Goal: Navigation & Orientation: Find specific page/section

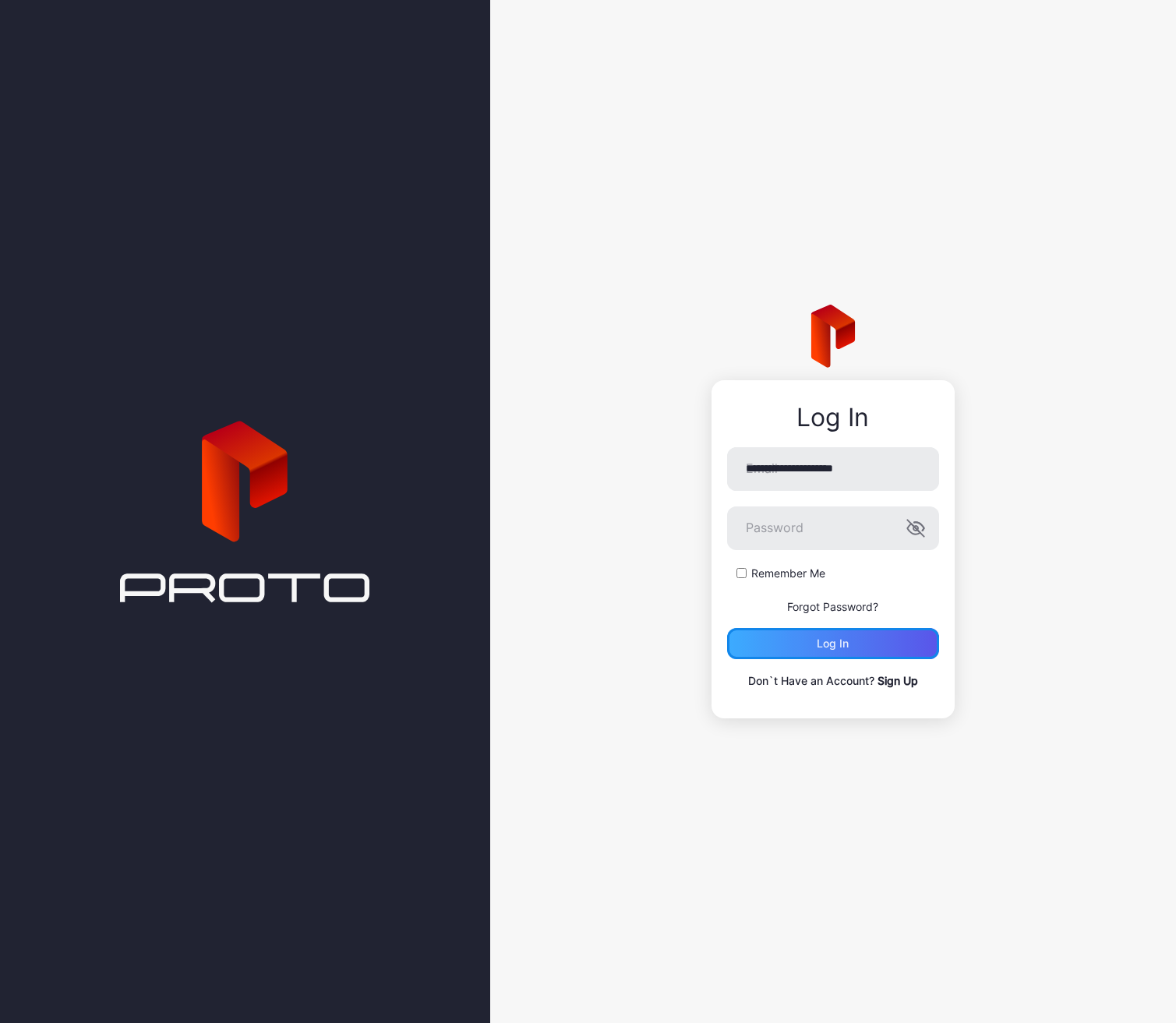
click at [820, 647] on div "Log in" at bounding box center [832, 643] width 32 height 12
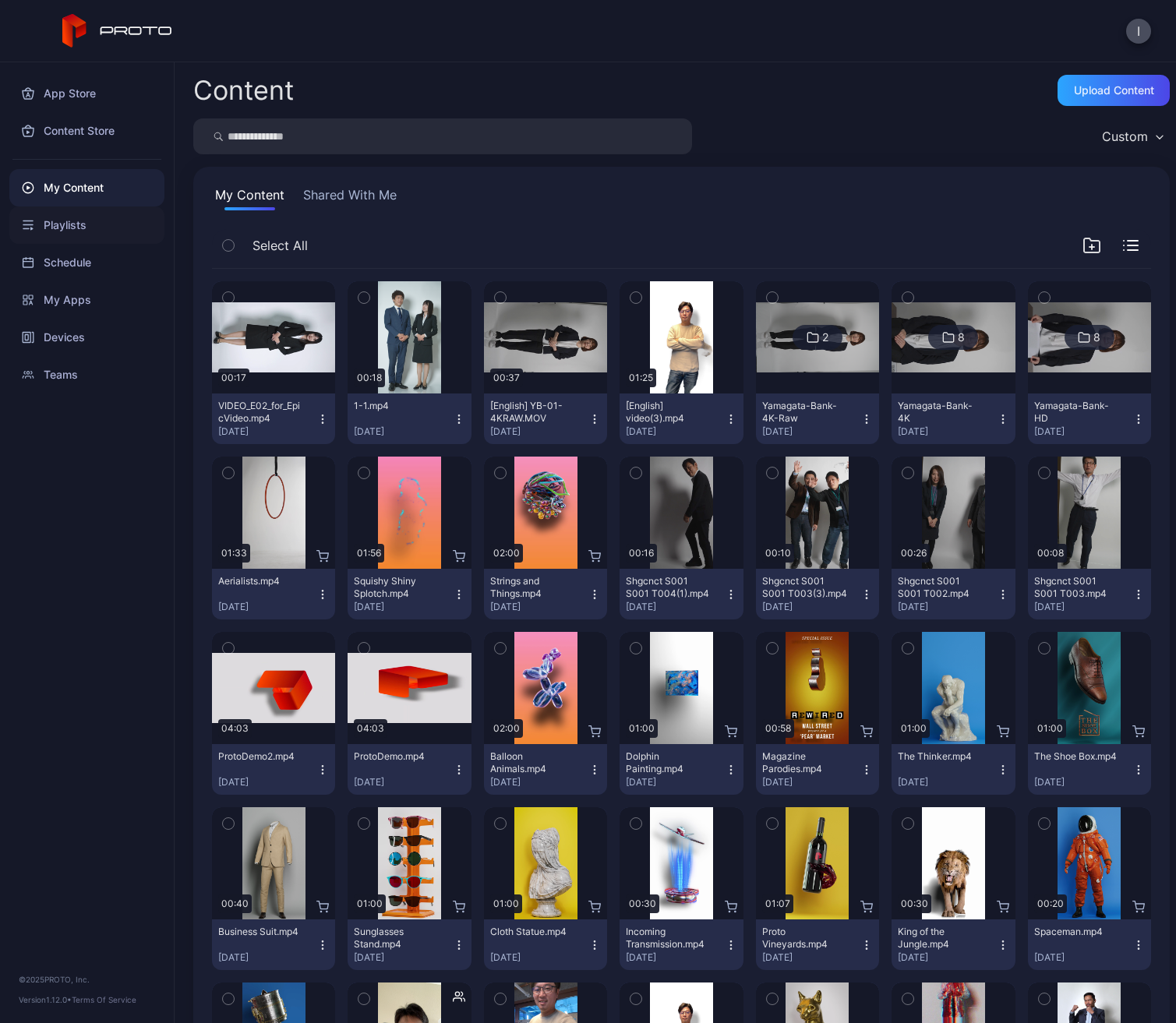
click at [92, 230] on div "Playlists" at bounding box center [87, 225] width 155 height 38
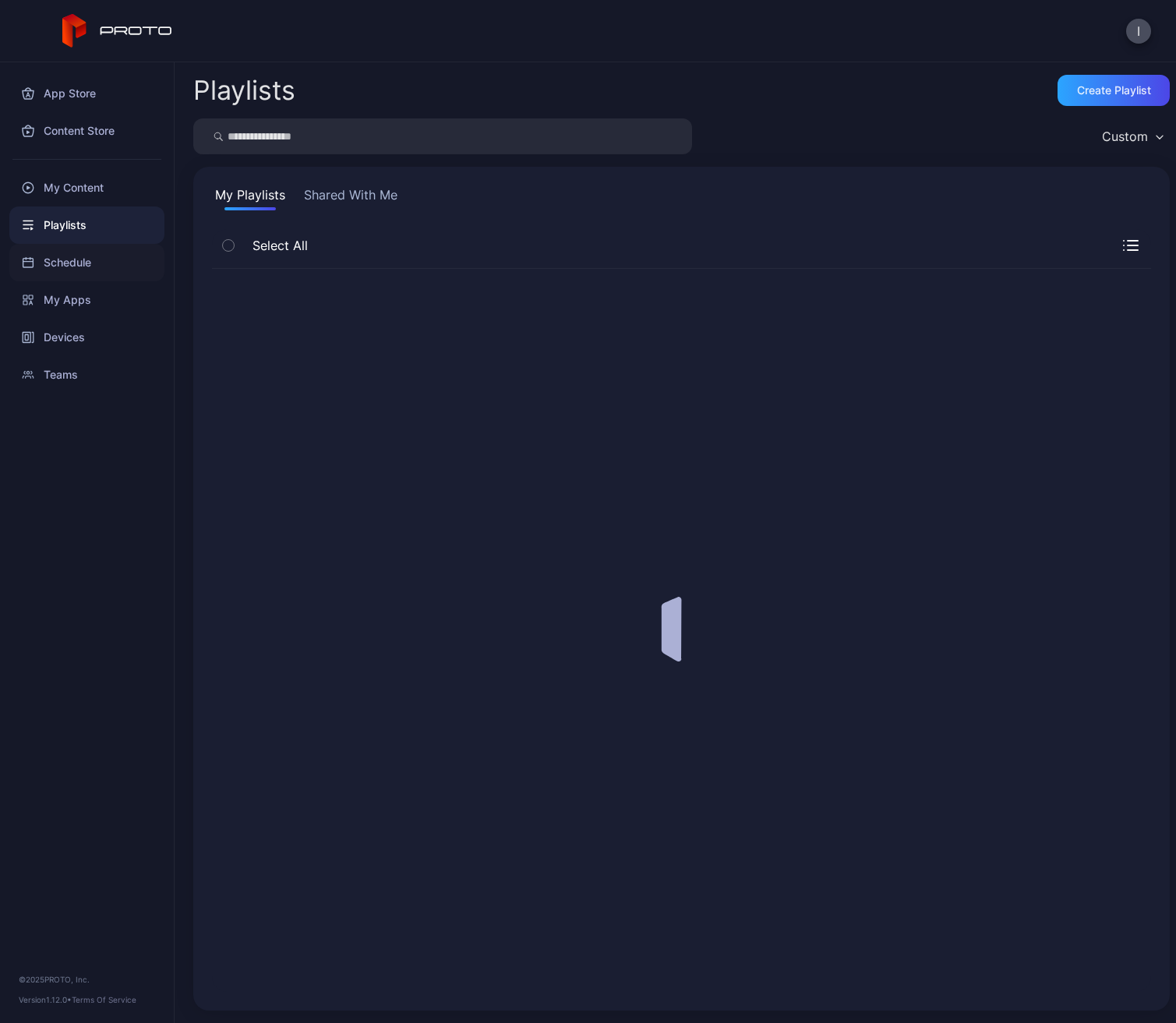
click at [98, 273] on div "Schedule" at bounding box center [87, 263] width 155 height 38
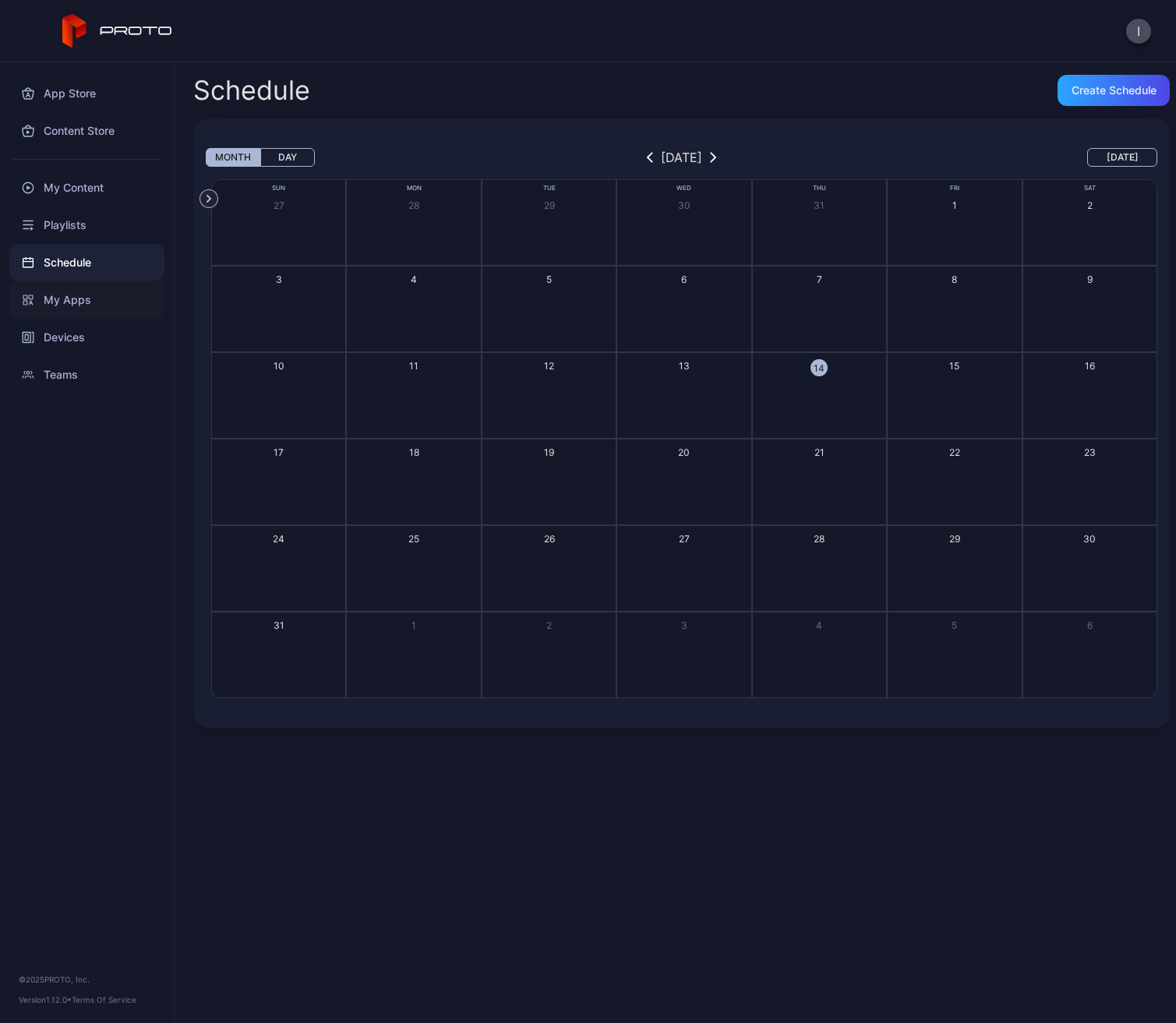
click at [98, 287] on div "My Apps" at bounding box center [87, 300] width 155 height 38
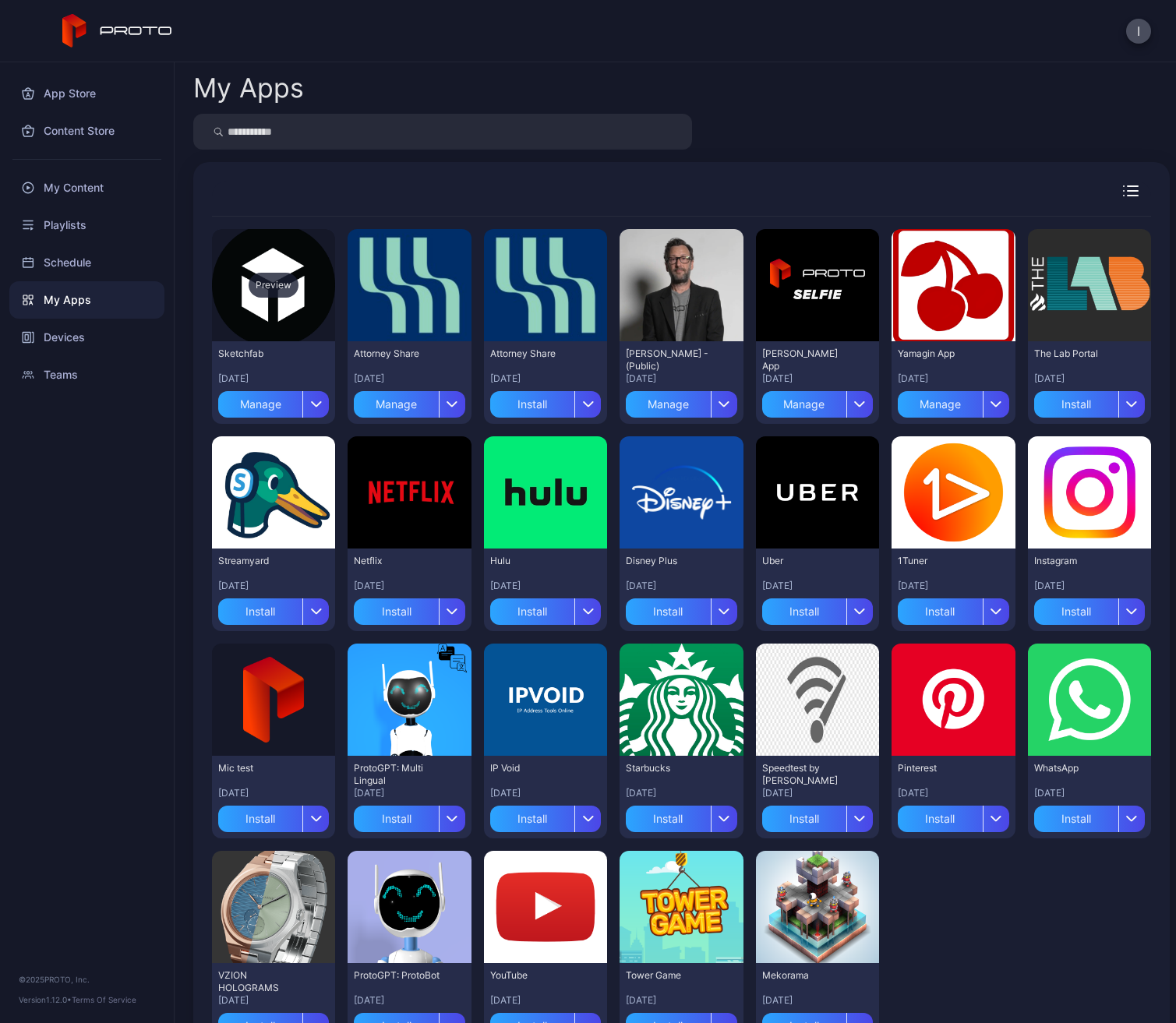
click at [269, 259] on div "Preview" at bounding box center [273, 286] width 123 height 112
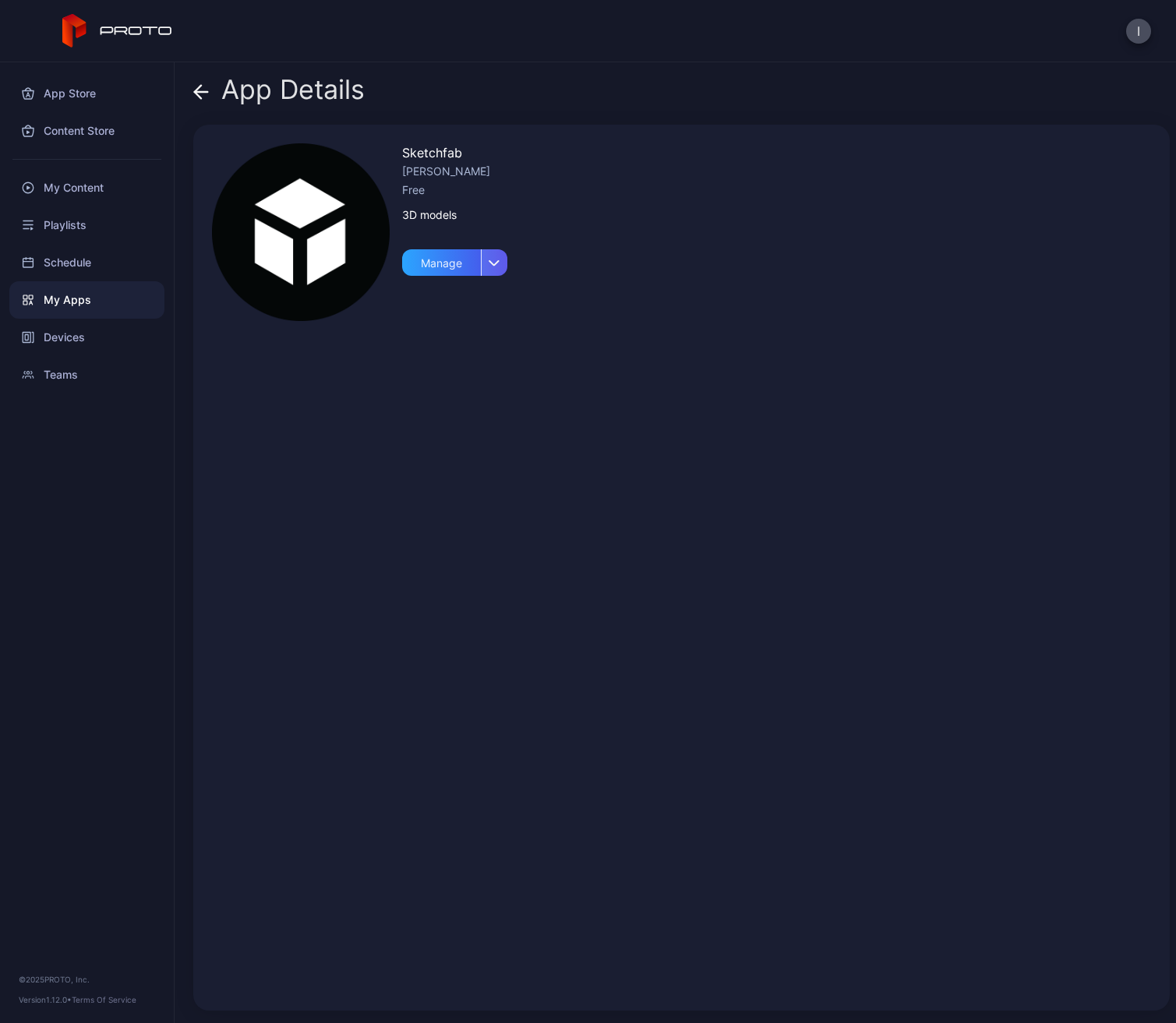
click at [501, 264] on div "button" at bounding box center [494, 263] width 26 height 26
click at [265, 364] on div "Sketchfab [PERSON_NAME] Free 3D models Manage" at bounding box center [681, 568] width 976 height 886
click at [60, 99] on div "App Store" at bounding box center [87, 93] width 155 height 38
